Goal: Task Accomplishment & Management: Complete application form

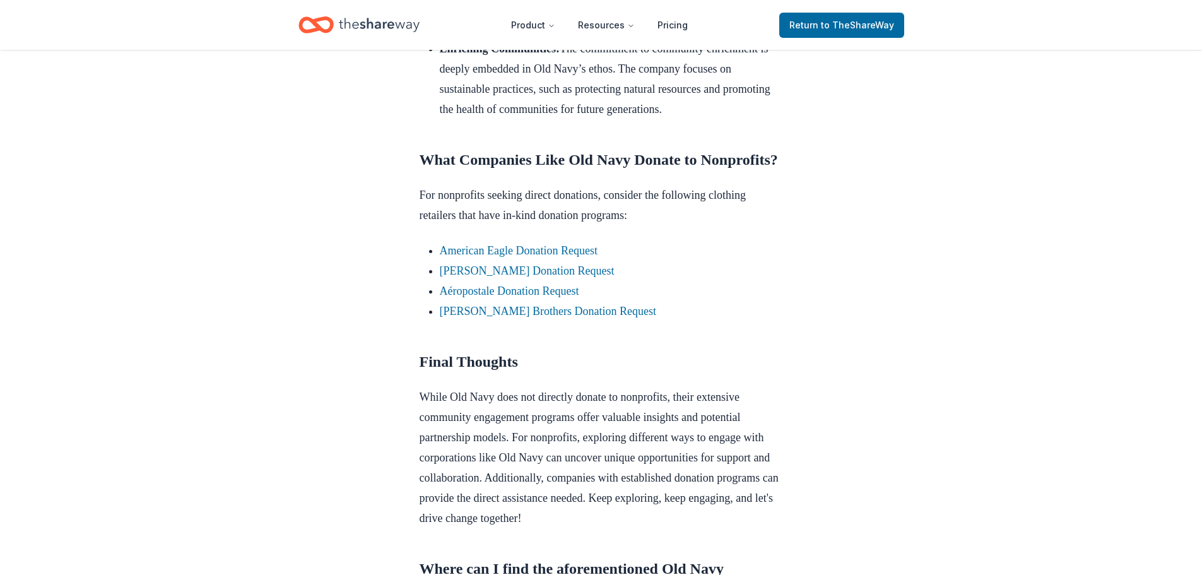
scroll to position [1009, 0]
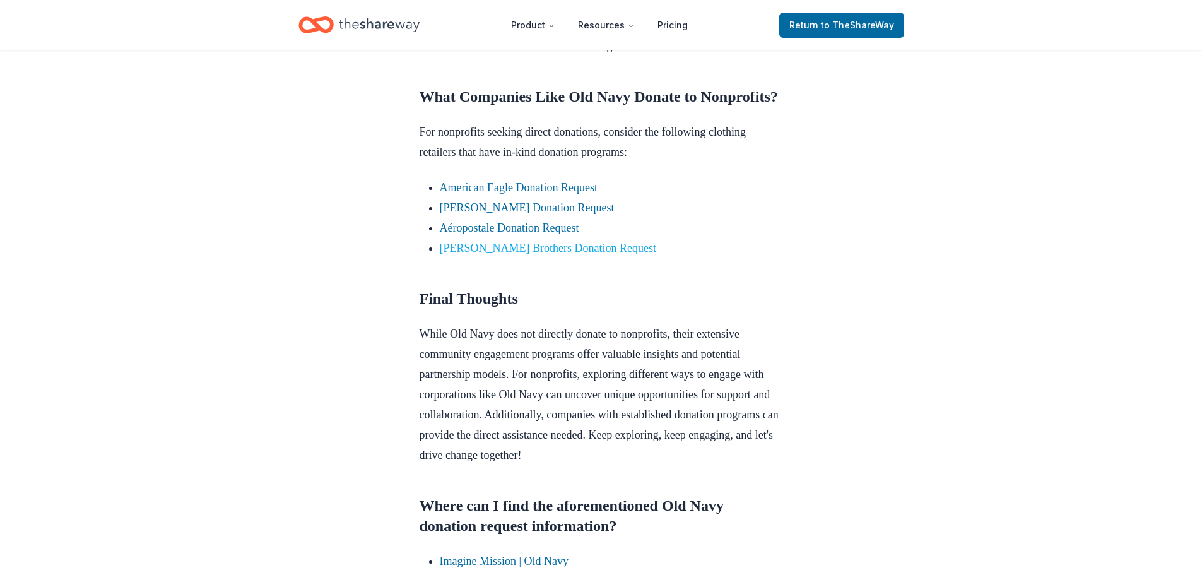
click at [542, 254] on link "Brooks Brothers Donation Request" at bounding box center [548, 248] width 216 height 13
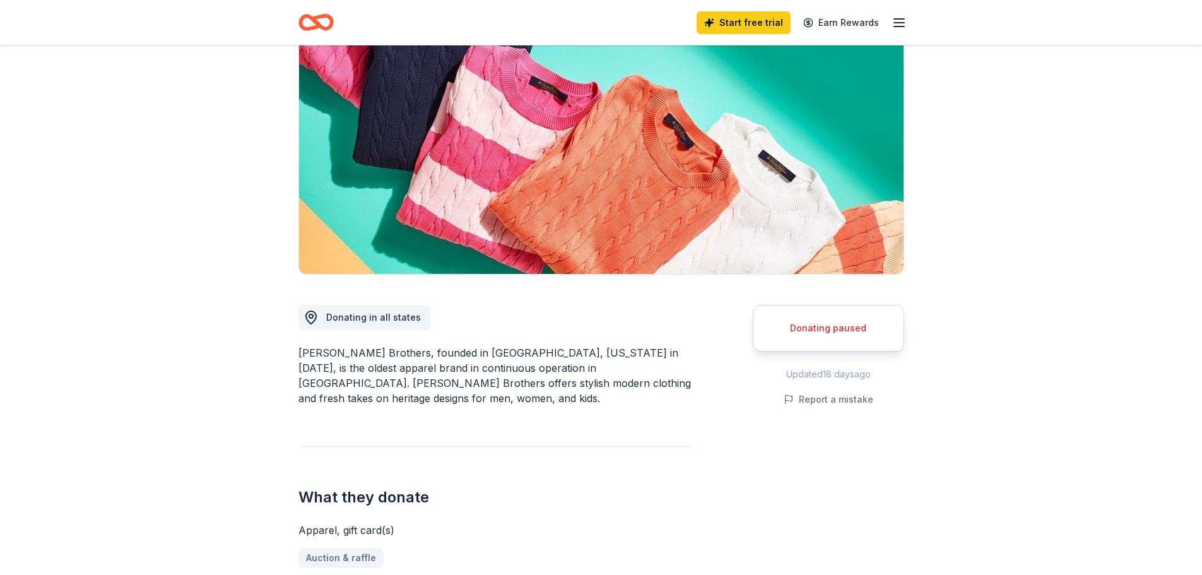
scroll to position [126, 0]
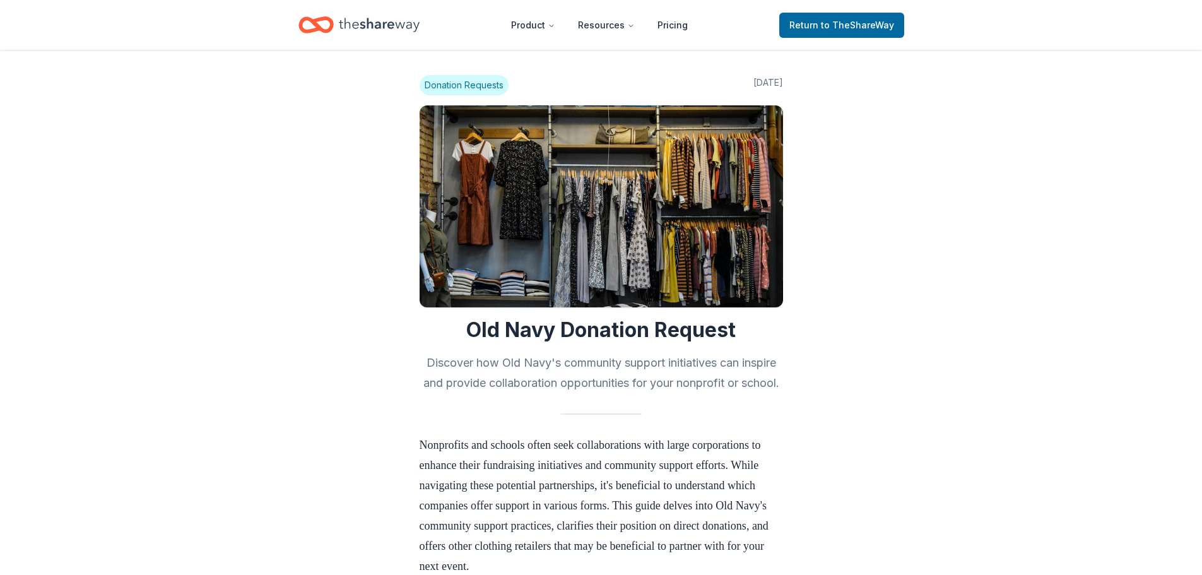
scroll to position [1009, 0]
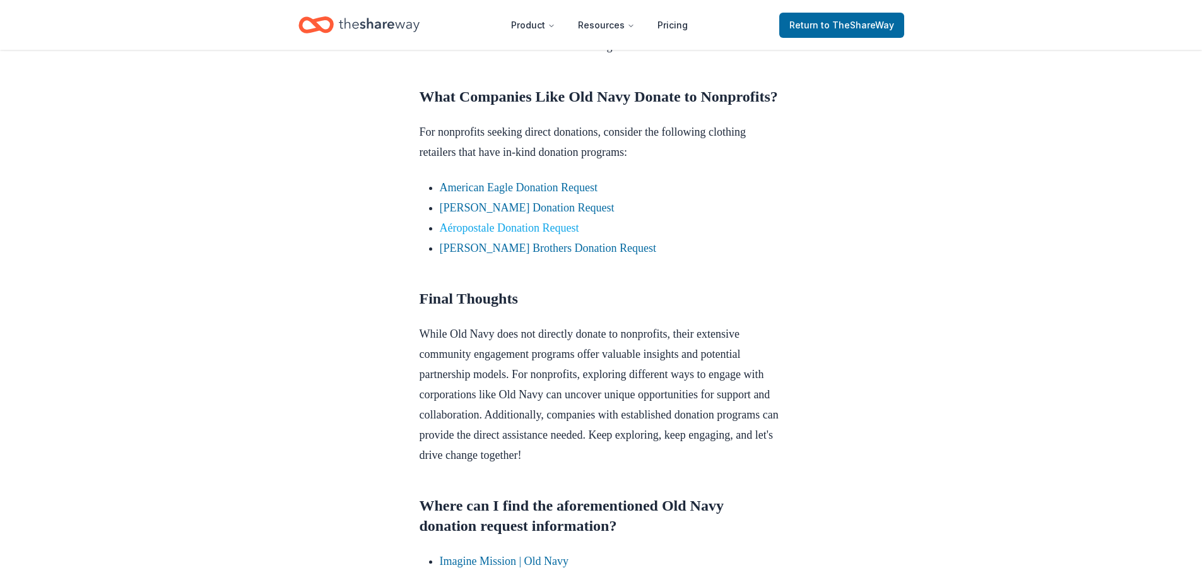
click at [512, 234] on link "Aéropostale Donation Request" at bounding box center [509, 227] width 139 height 13
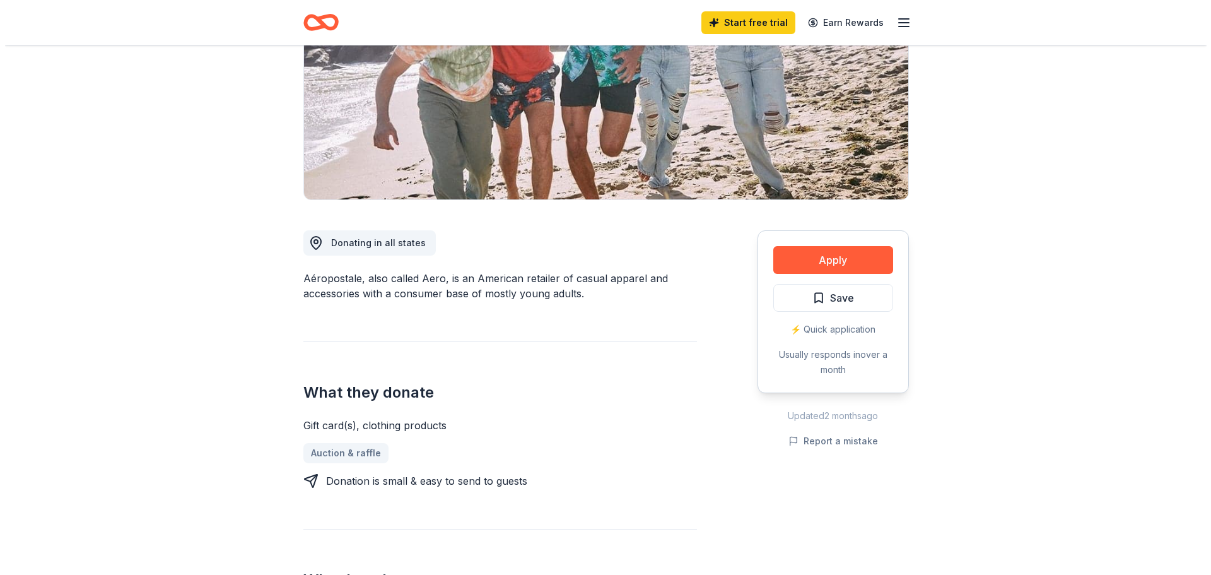
scroll to position [189, 0]
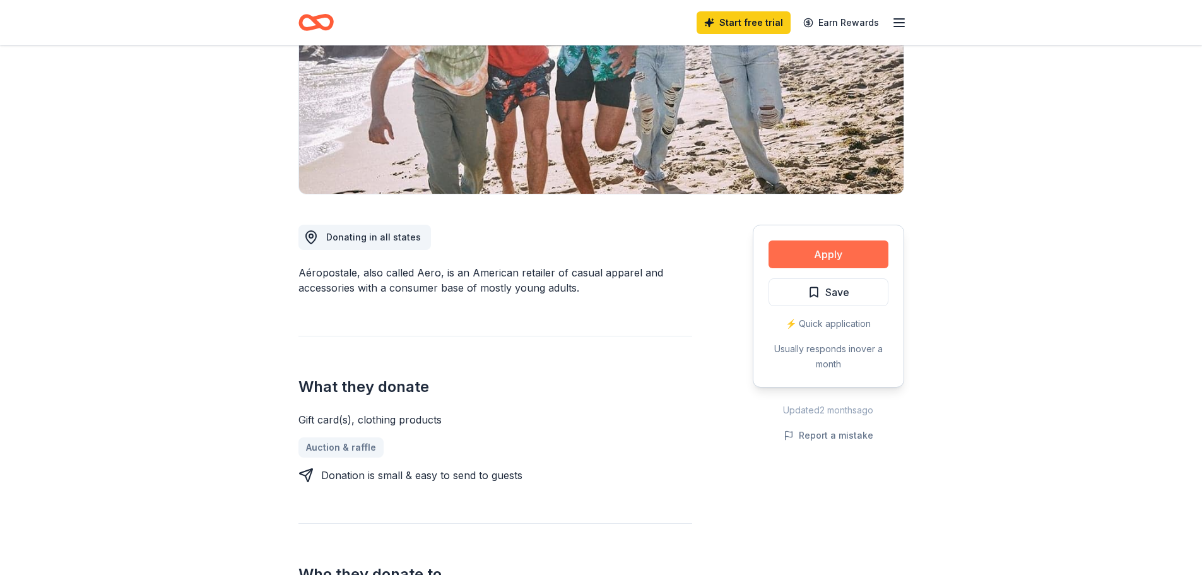
click at [813, 252] on button "Apply" at bounding box center [828, 254] width 120 height 28
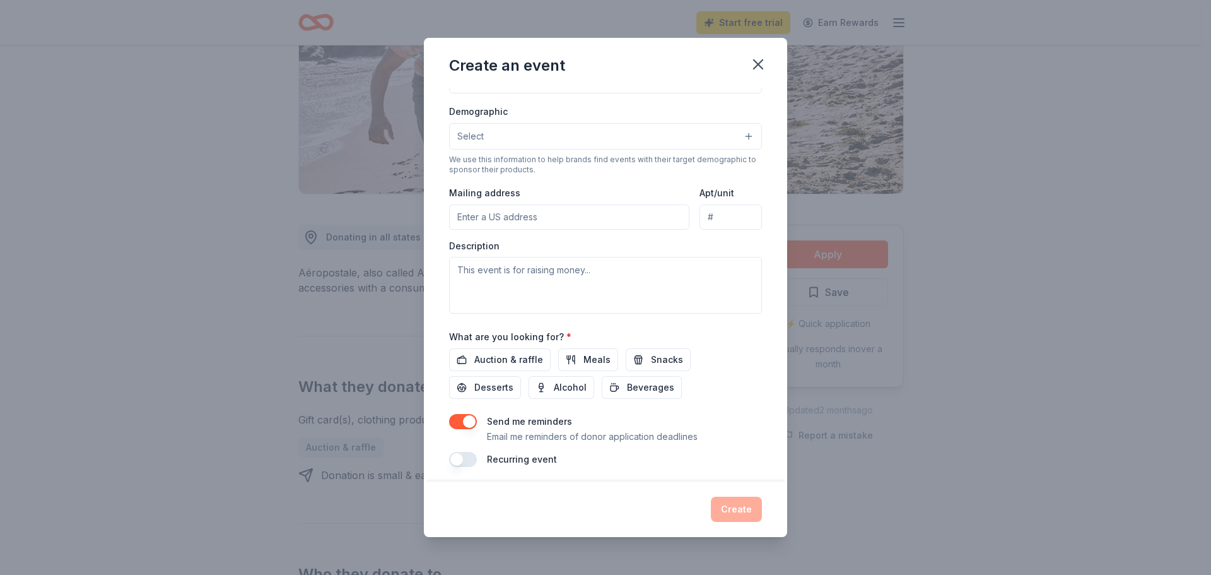
scroll to position [210, 0]
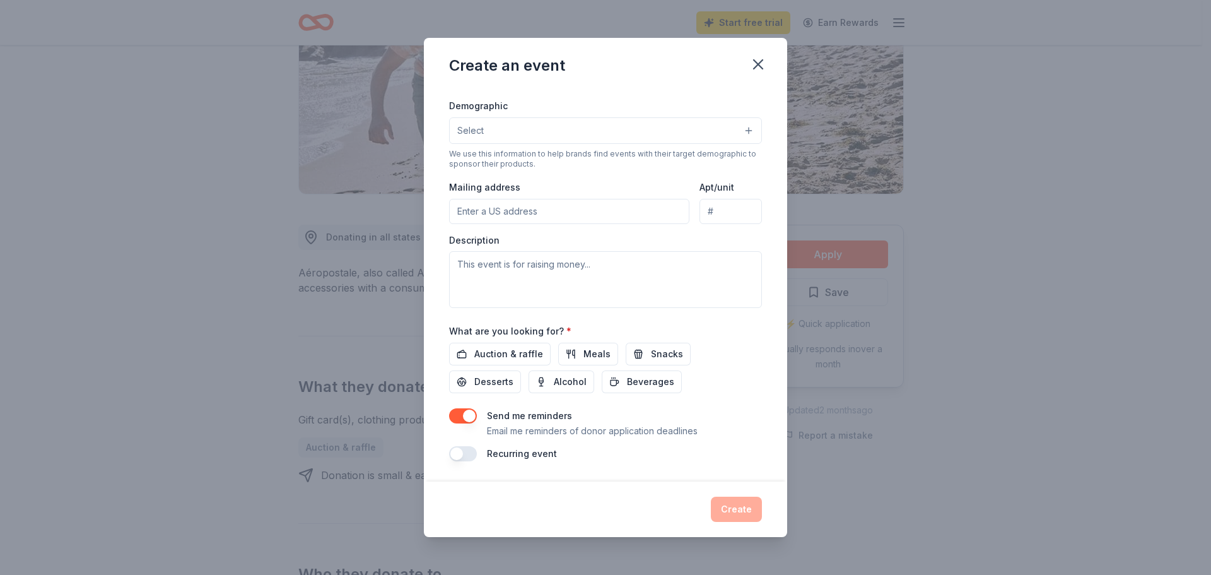
click at [581, 132] on button "Select" at bounding box center [605, 130] width 313 height 26
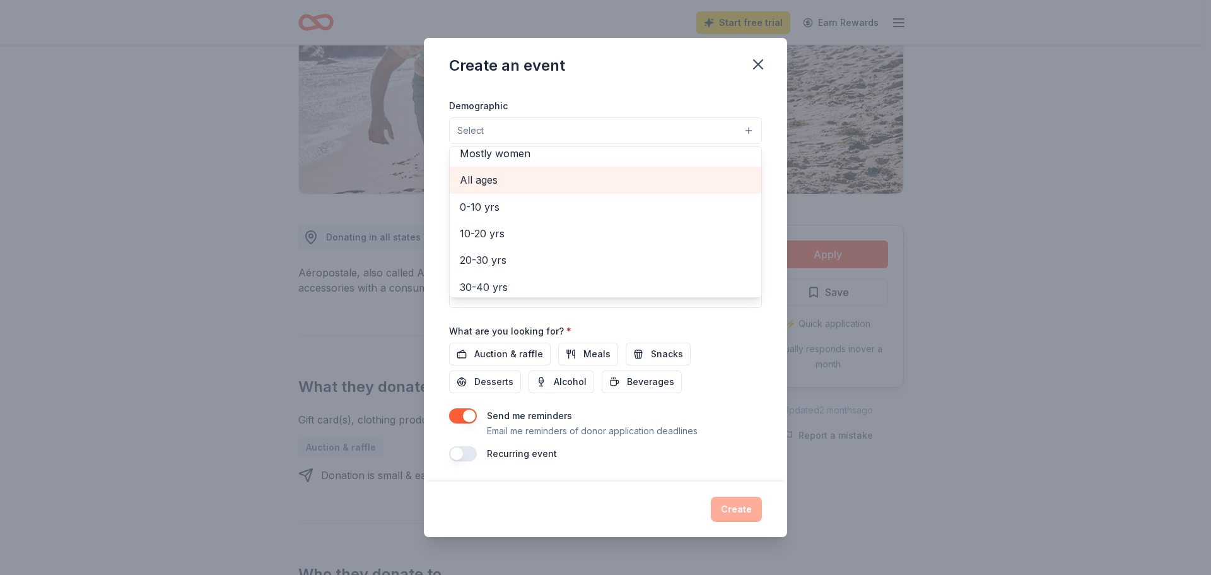
scroll to position [0, 0]
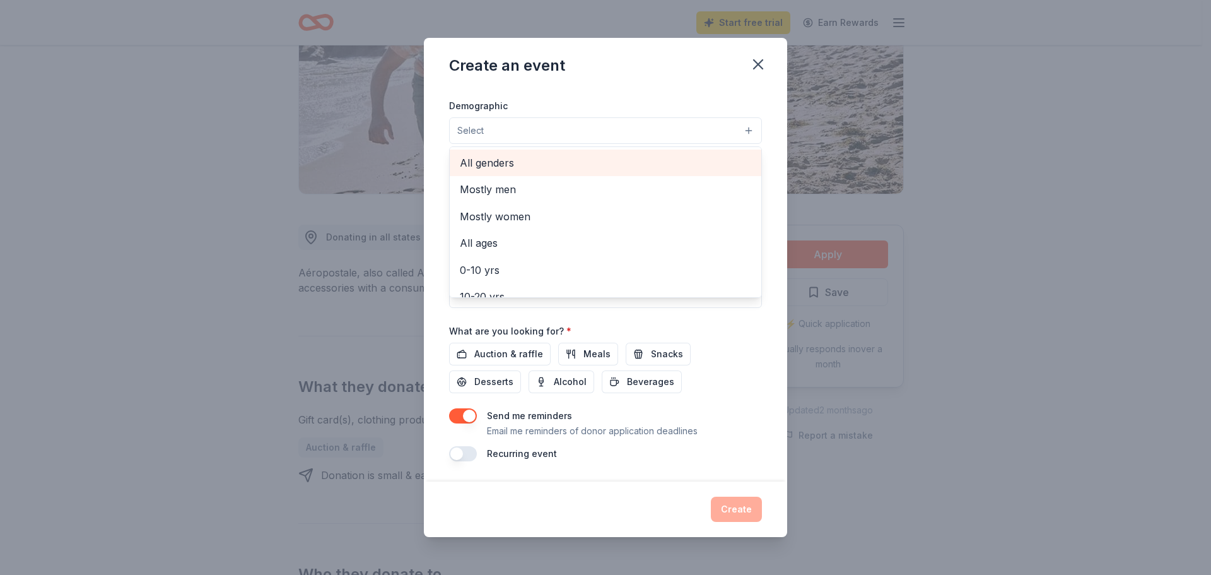
click at [583, 160] on span "All genders" at bounding box center [605, 163] width 291 height 16
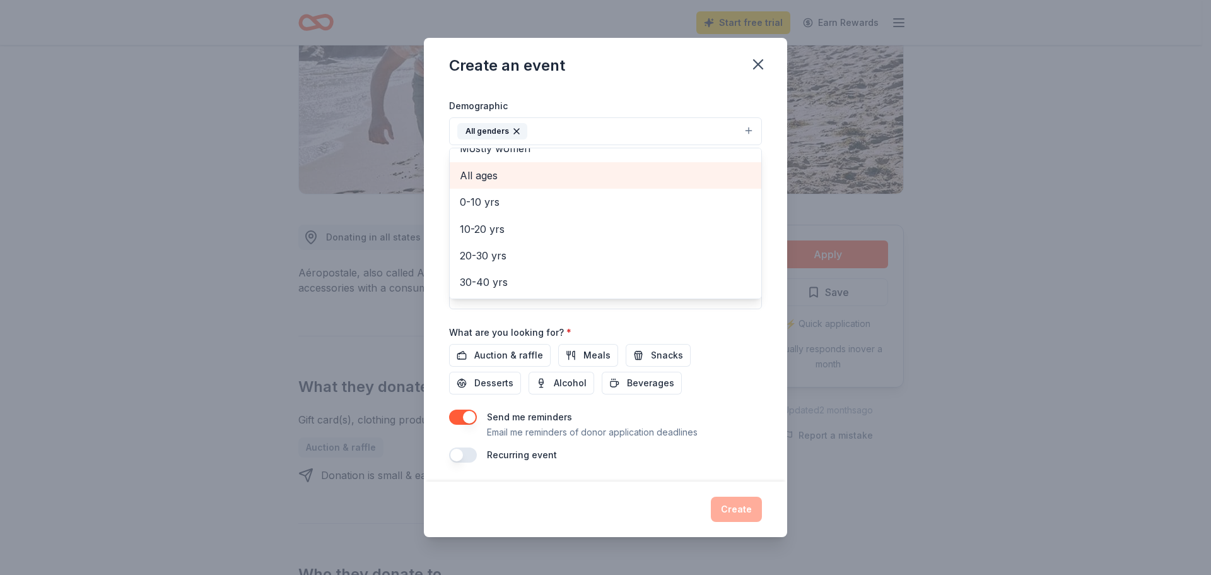
scroll to position [63, 0]
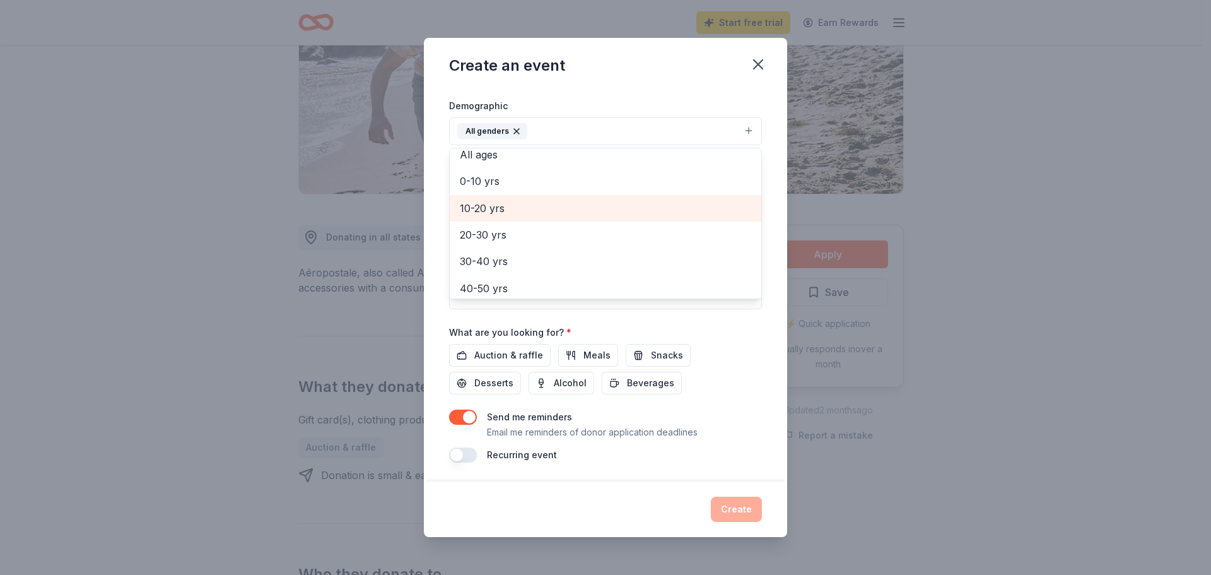
click at [575, 209] on span "10-20 yrs" at bounding box center [605, 208] width 291 height 16
click at [754, 364] on div "Event name * 0 /100 Event website Attendance * Date * Pick a date ZIP code * Ev…" at bounding box center [605, 284] width 363 height 393
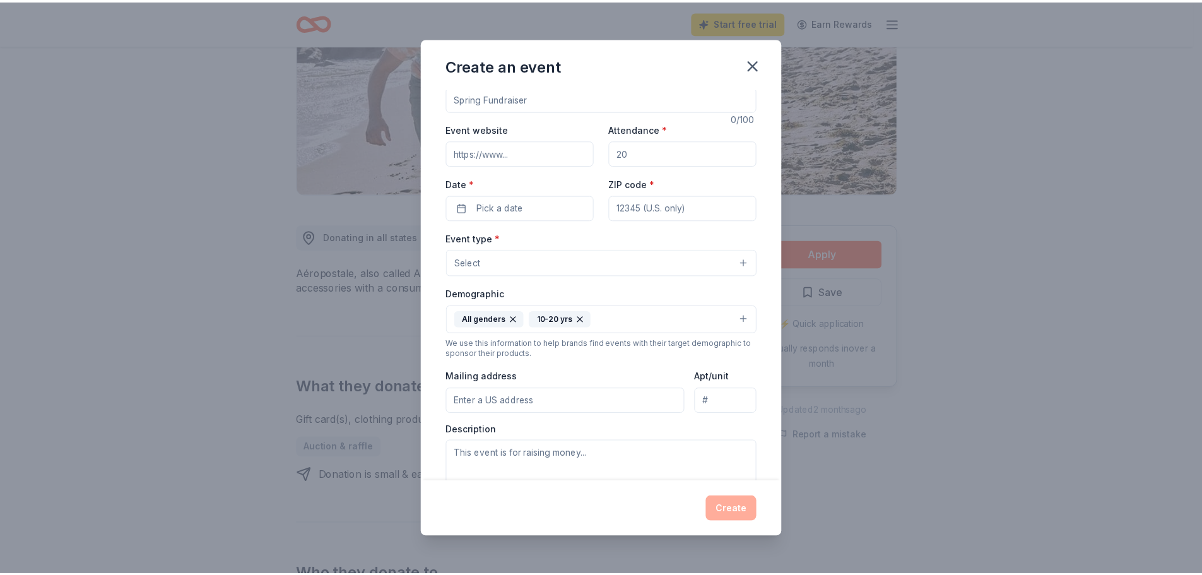
scroll to position [0, 0]
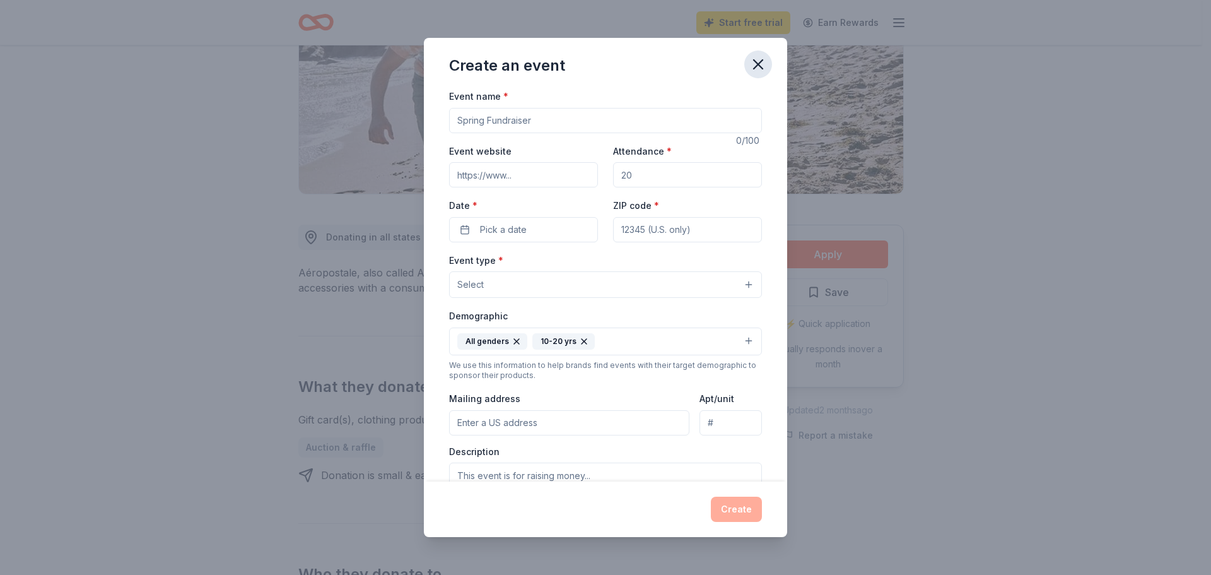
click at [759, 62] on icon "button" at bounding box center [758, 65] width 18 height 18
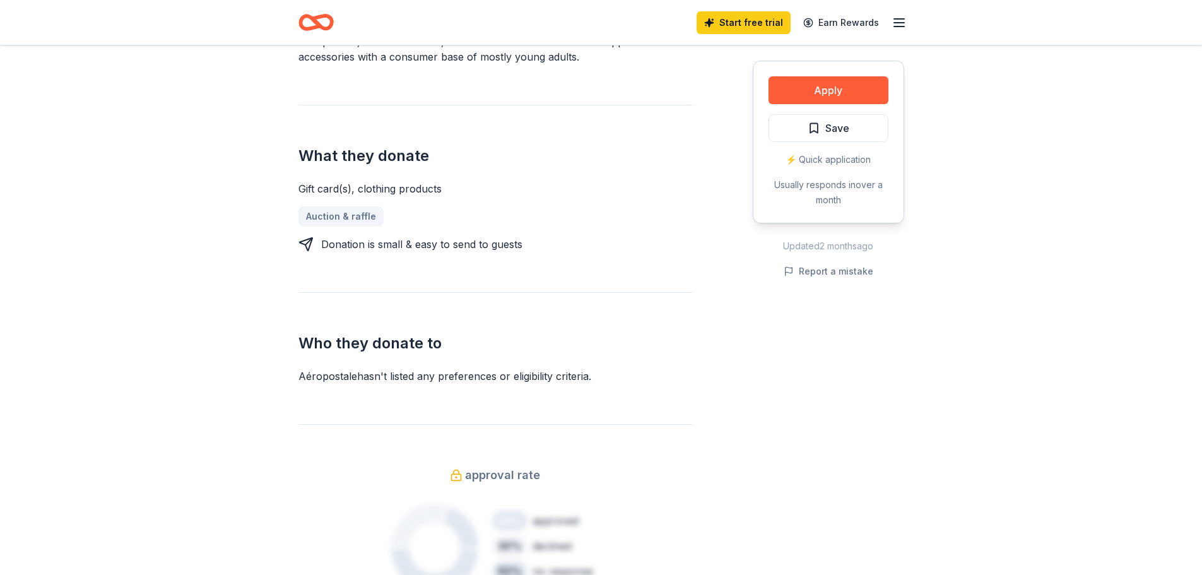
scroll to position [442, 0]
